Goal: Find specific page/section: Find specific page/section

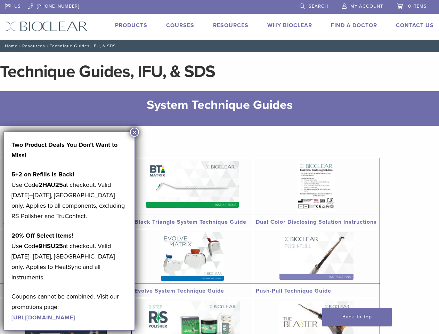
click at [219, 20] on div "US 1.855.712.5327 Search My Account 0 items Cart Back to product site Products …" at bounding box center [219, 20] width 439 height 40
click at [13, 5] on link "US" at bounding box center [13, 5] width 16 height 10
click at [219, 46] on nav "Home / Resources / Technique Guides, IFU, & SDS" at bounding box center [219, 46] width 439 height 13
click at [135, 132] on button "×" at bounding box center [134, 132] width 9 height 9
